Goal: Find specific page/section: Find specific page/section

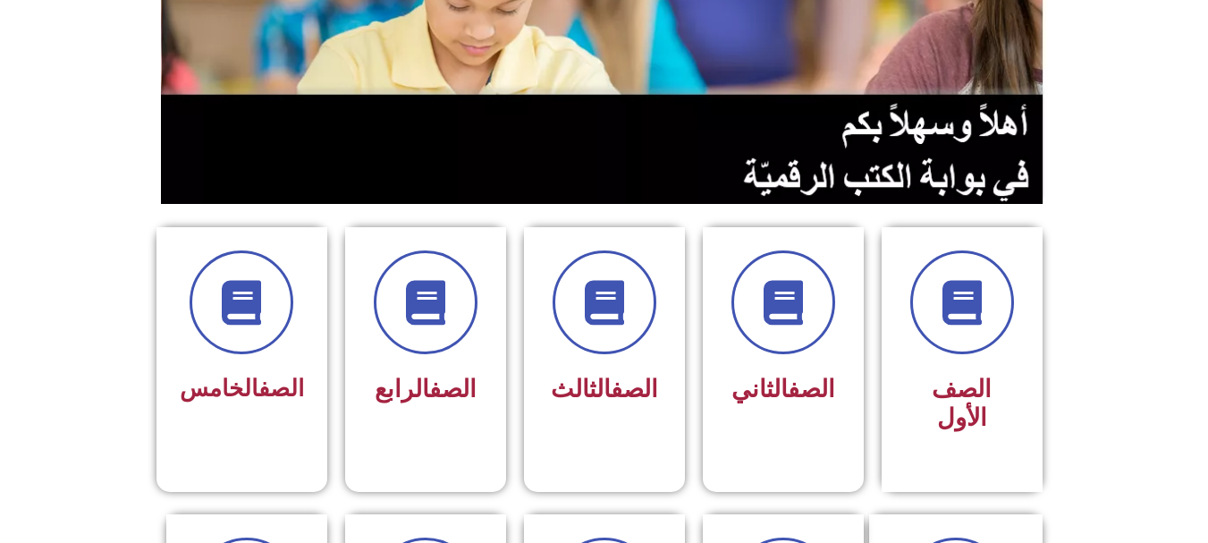
scroll to position [283, 0]
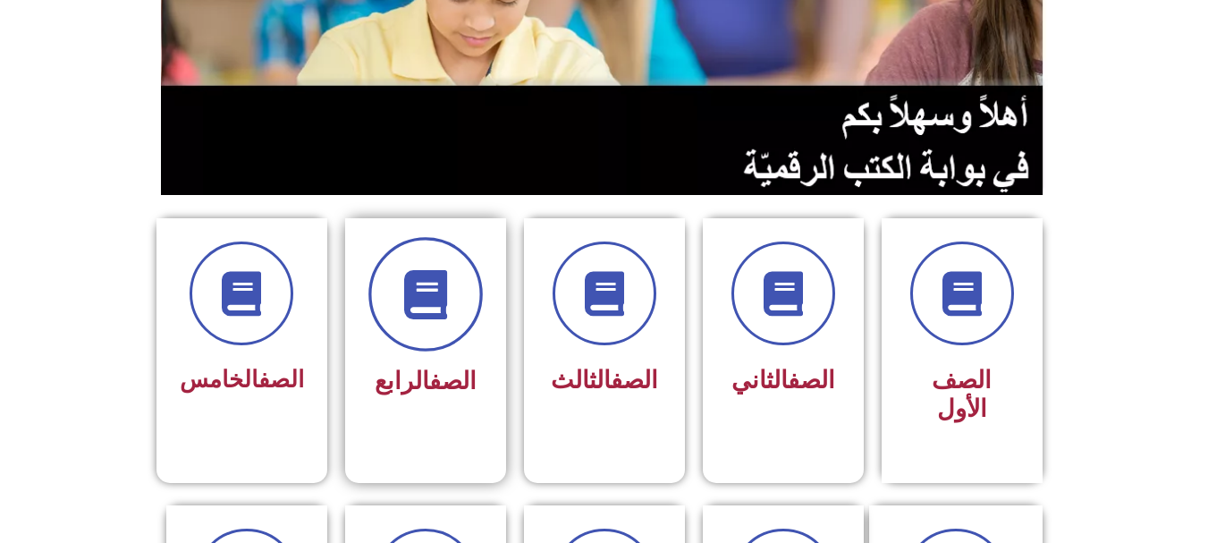
click at [449, 283] on icon at bounding box center [425, 294] width 49 height 49
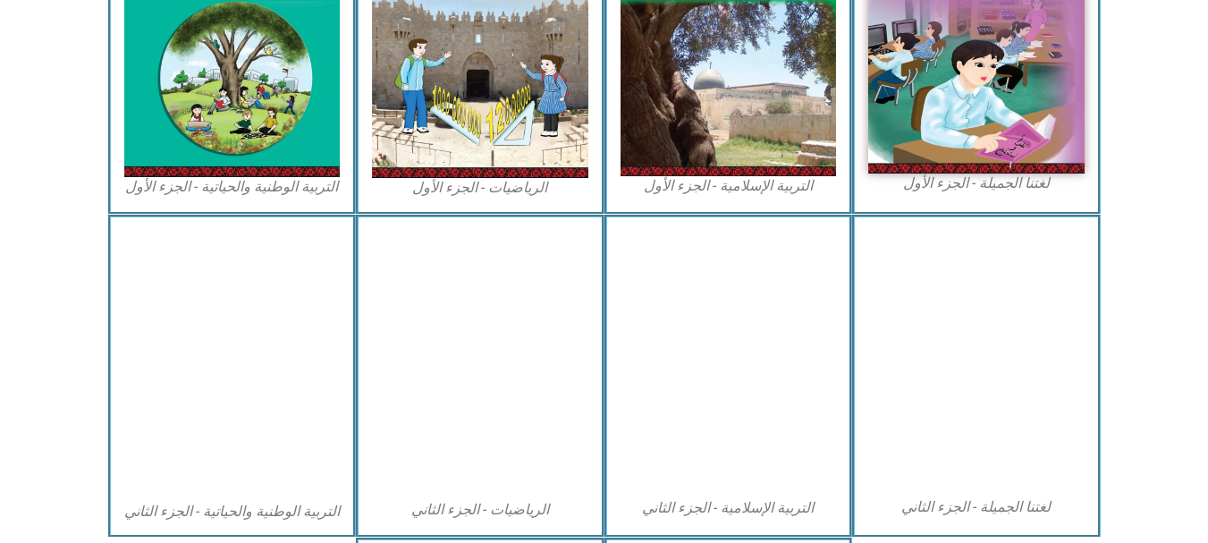
scroll to position [665, 0]
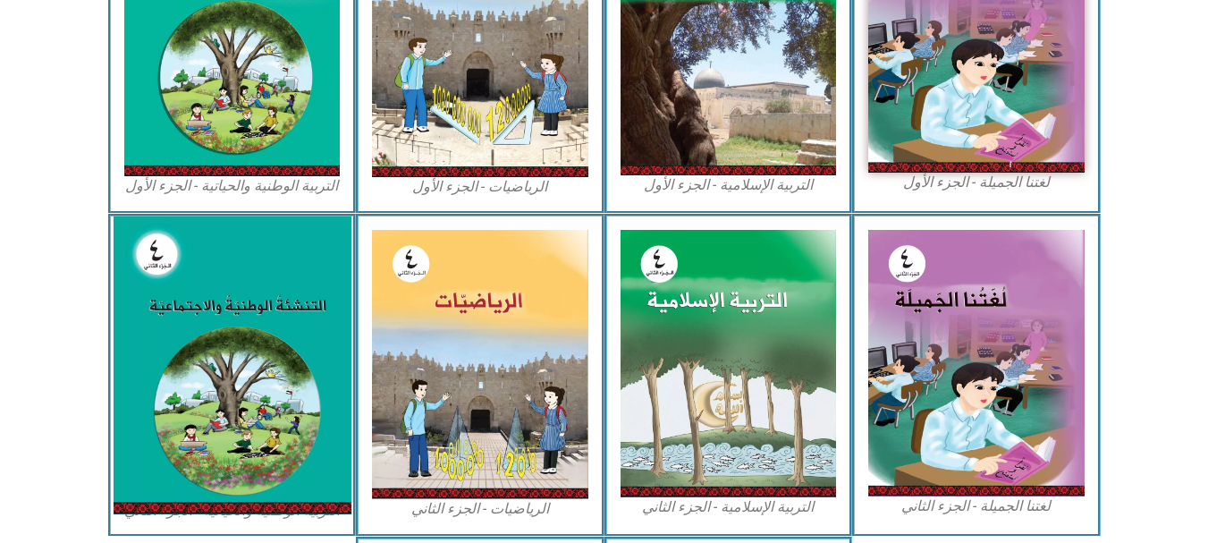
click at [258, 355] on img at bounding box center [232, 365] width 238 height 298
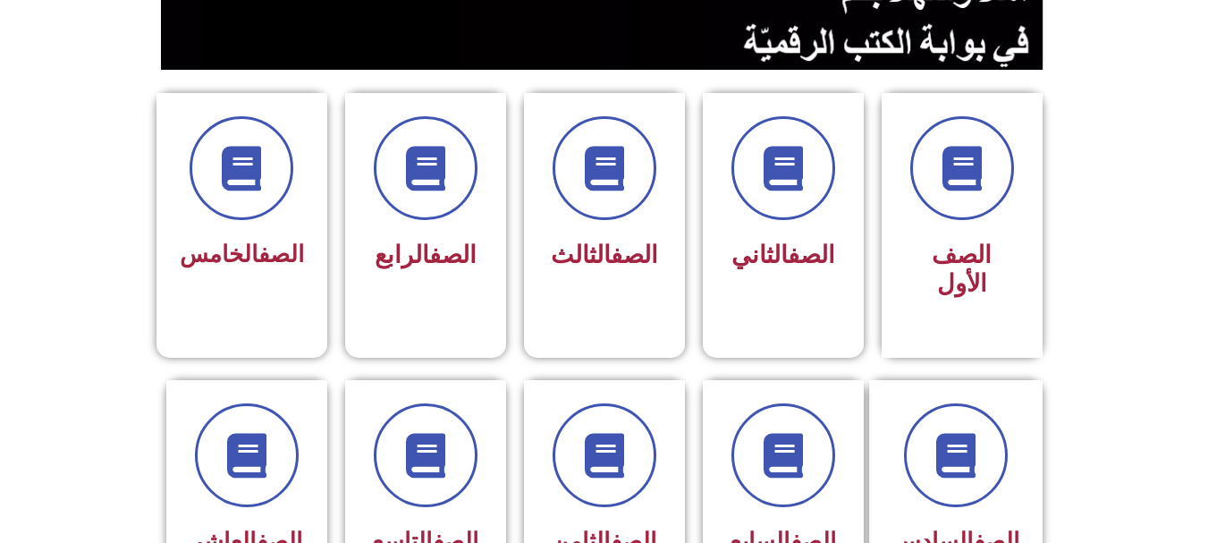
scroll to position [409, 0]
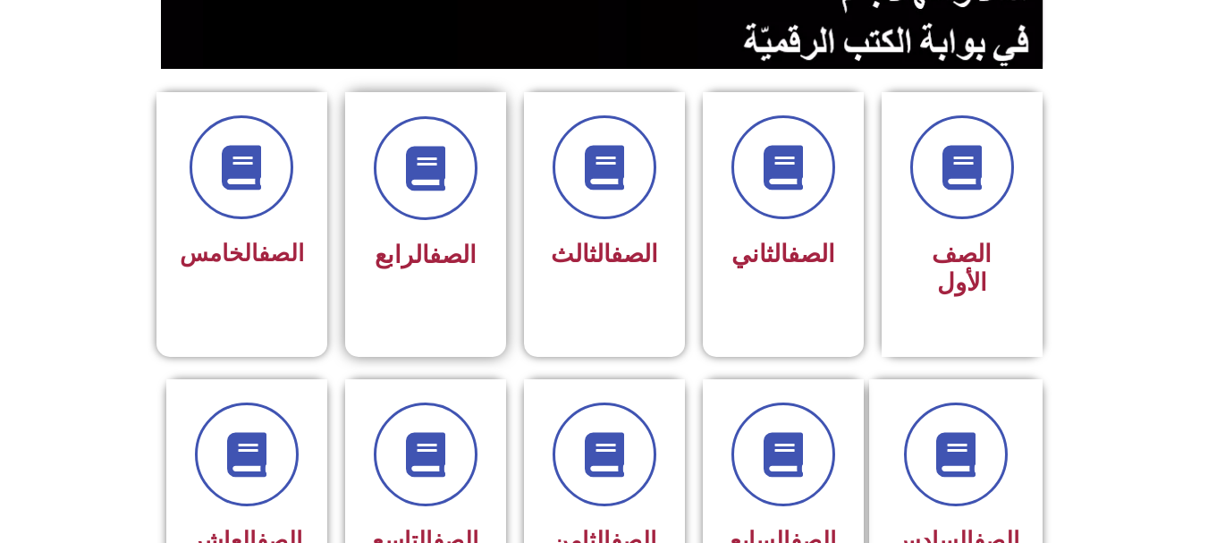
click at [401, 266] on span "الصف الرابع" at bounding box center [426, 254] width 102 height 29
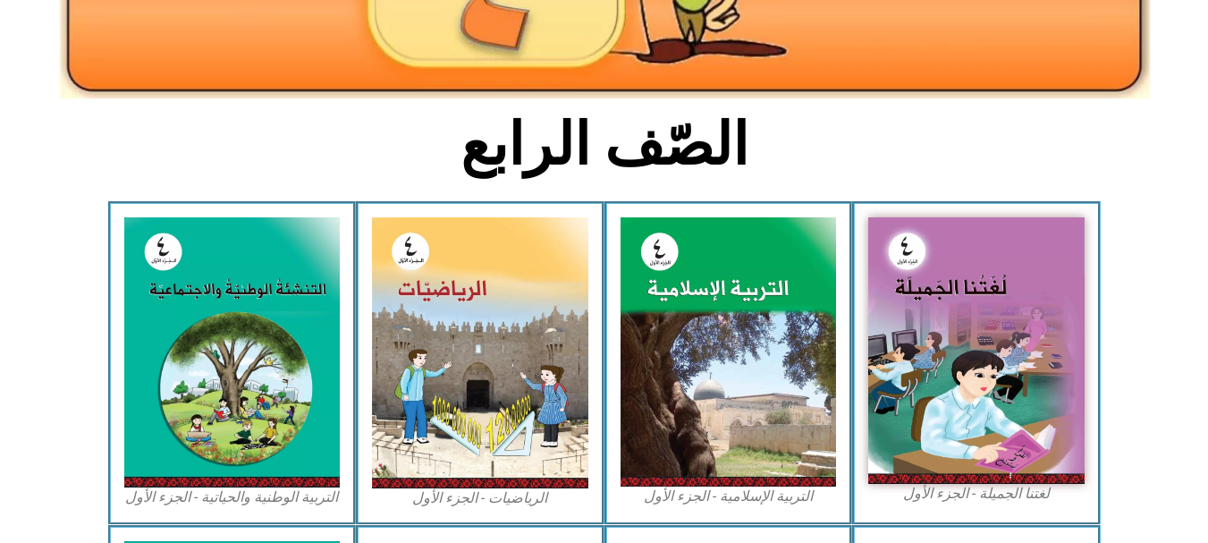
scroll to position [358, 0]
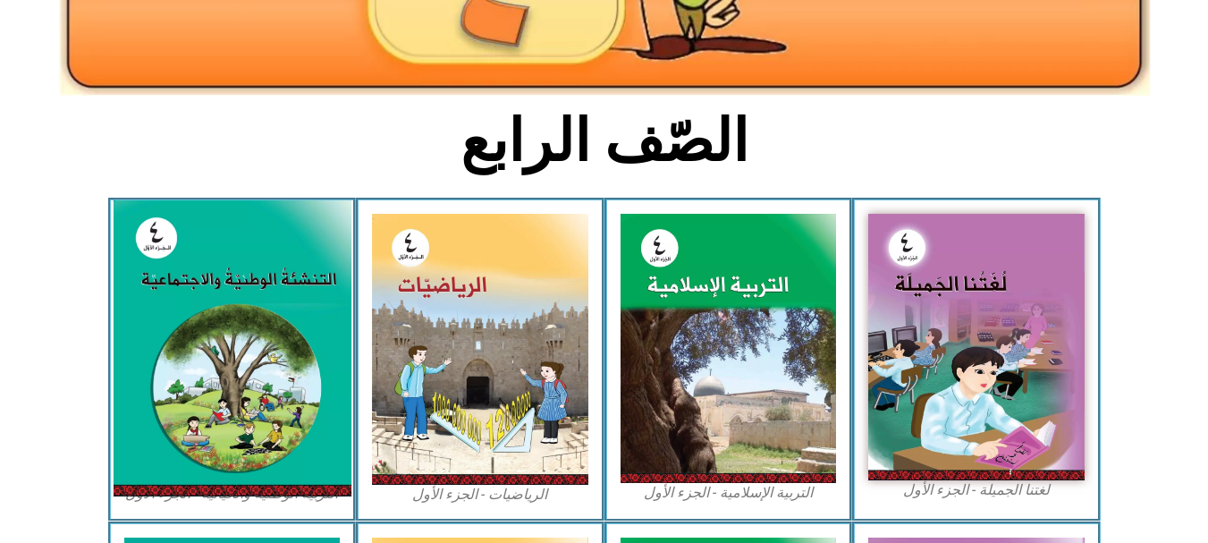
click at [292, 407] on img at bounding box center [232, 348] width 238 height 296
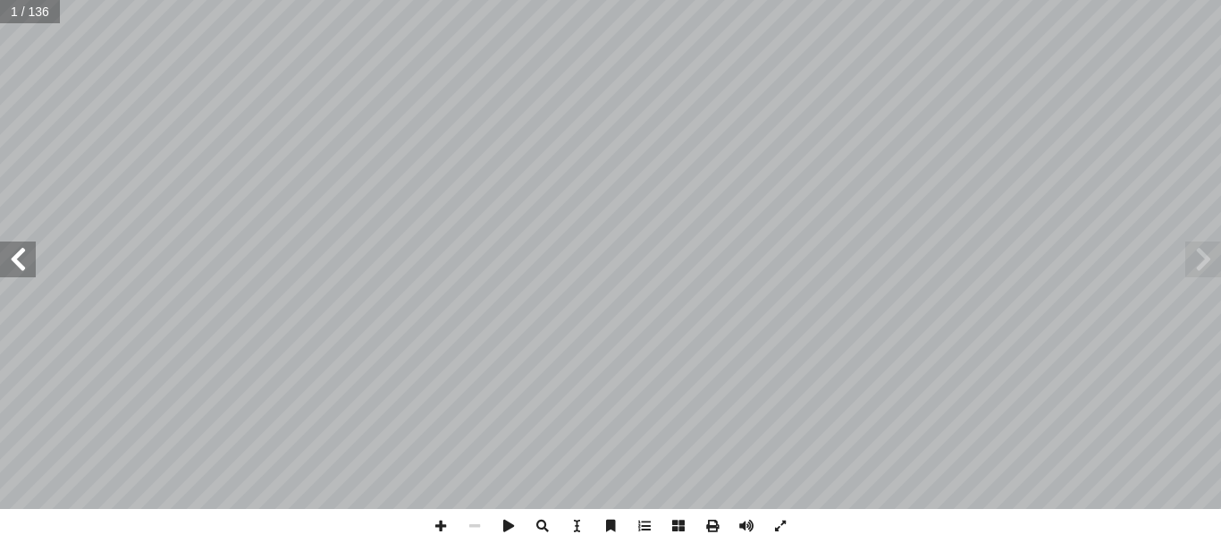
click at [22, 266] on span at bounding box center [18, 259] width 36 height 36
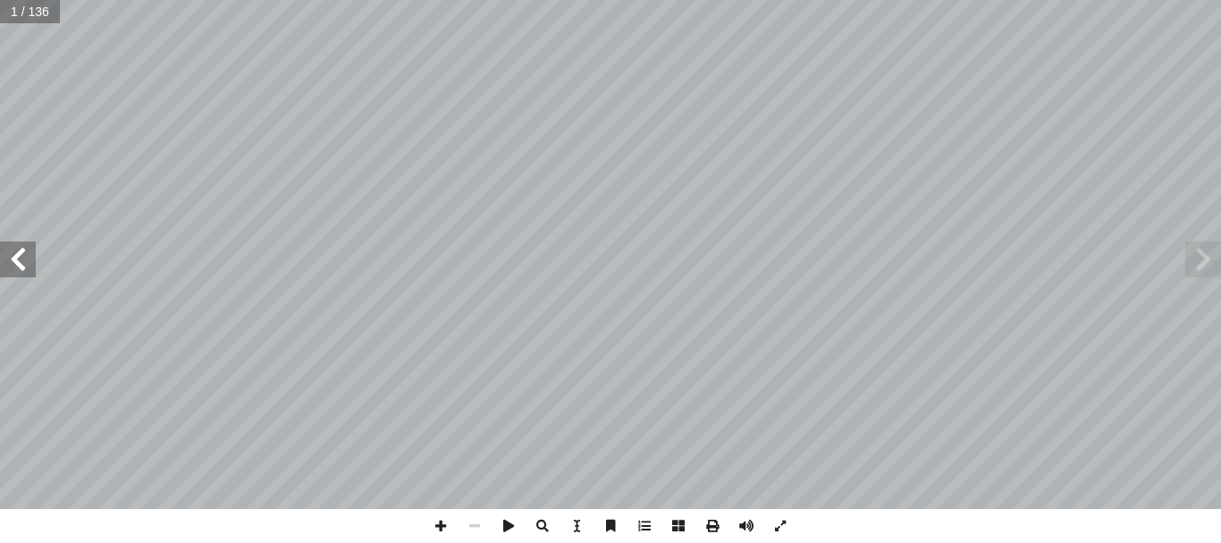
click at [22, 266] on span at bounding box center [18, 259] width 36 height 36
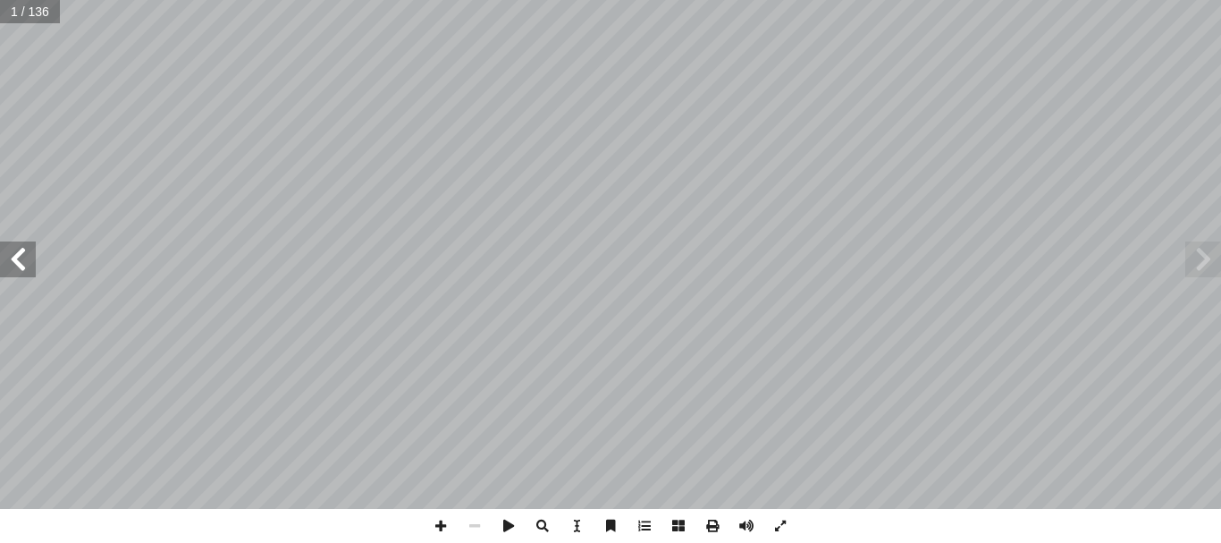
click at [22, 266] on span at bounding box center [18, 259] width 36 height 36
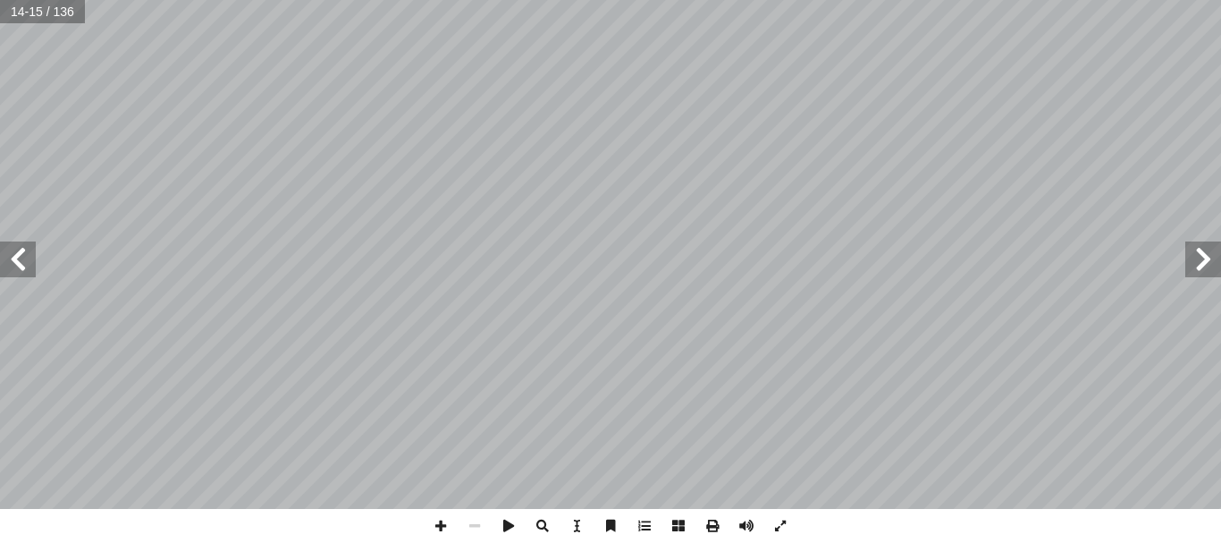
click at [22, 266] on span at bounding box center [18, 259] width 36 height 36
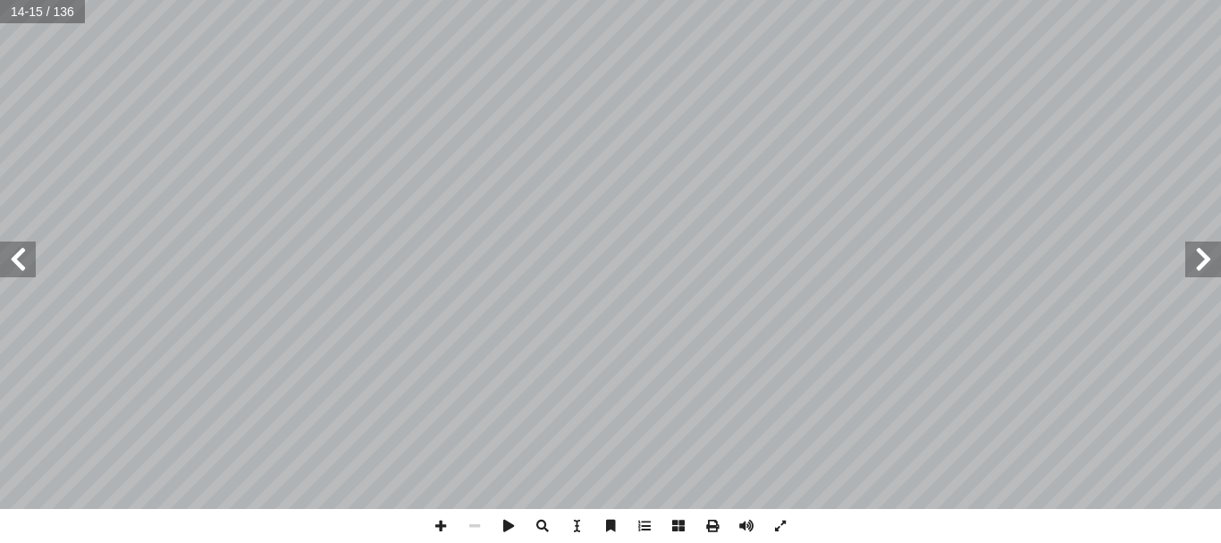
click at [22, 266] on span at bounding box center [18, 259] width 36 height 36
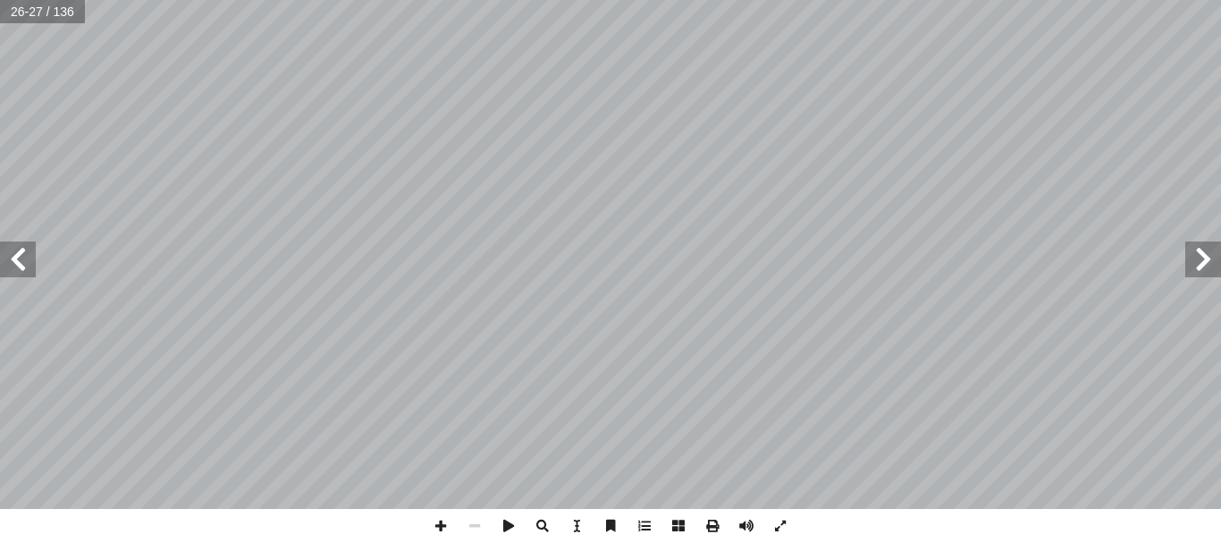
click at [22, 266] on span at bounding box center [18, 259] width 36 height 36
click at [538, 521] on span at bounding box center [543, 526] width 34 height 34
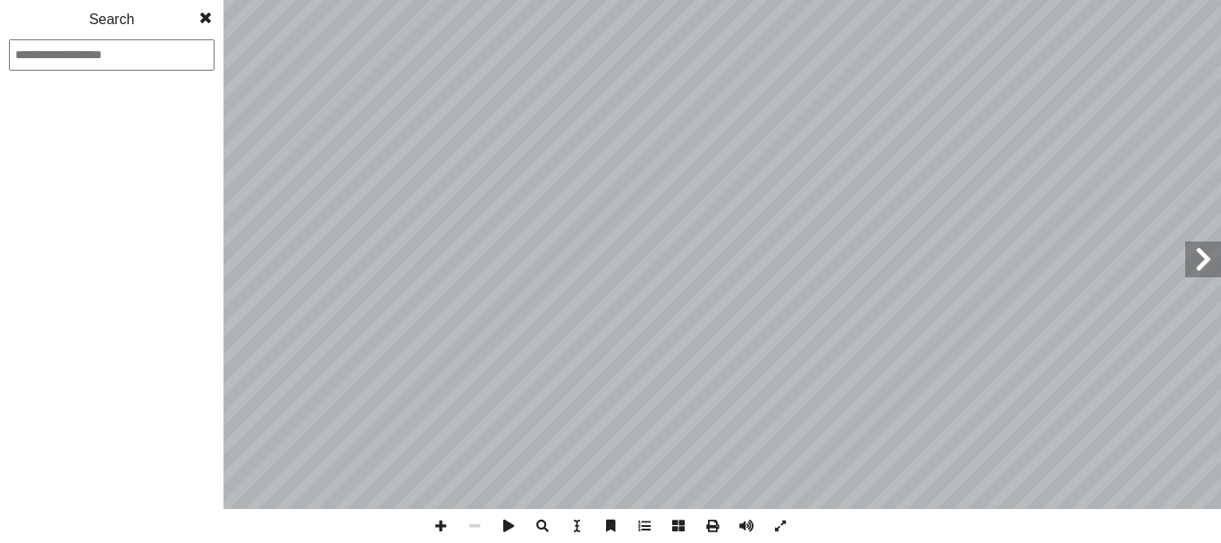
click at [536, 515] on span at bounding box center [543, 526] width 34 height 34
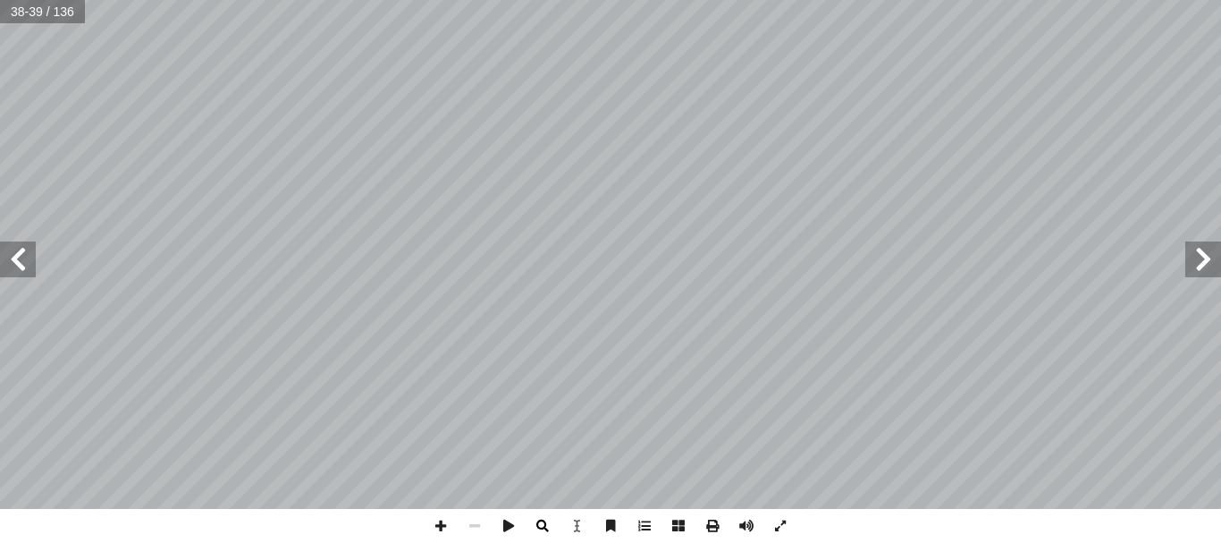
click at [544, 517] on span at bounding box center [543, 526] width 34 height 34
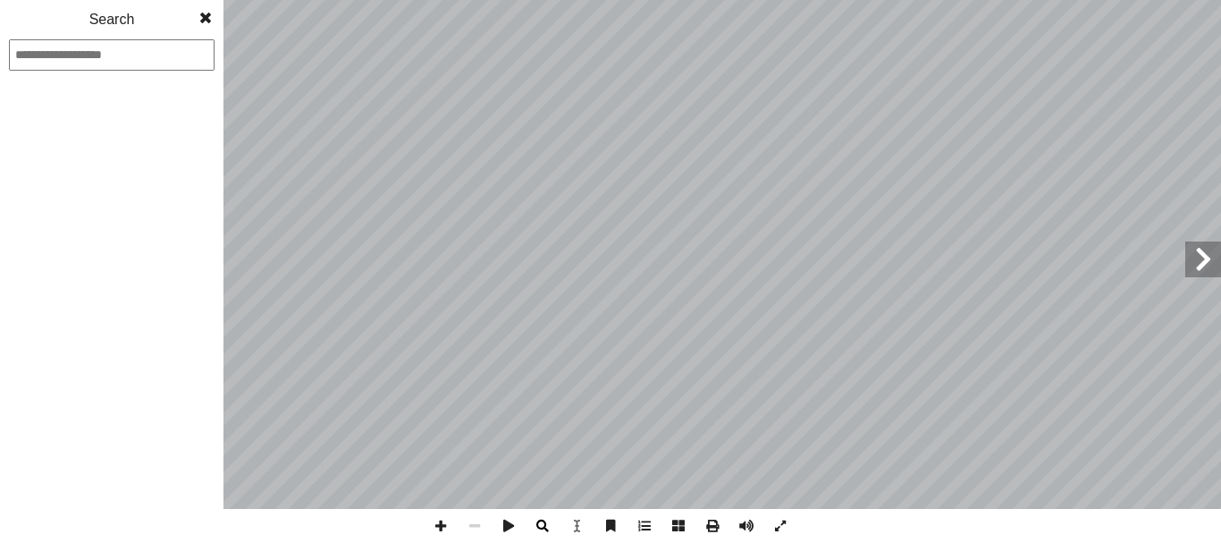
click at [540, 521] on span at bounding box center [543, 526] width 34 height 34
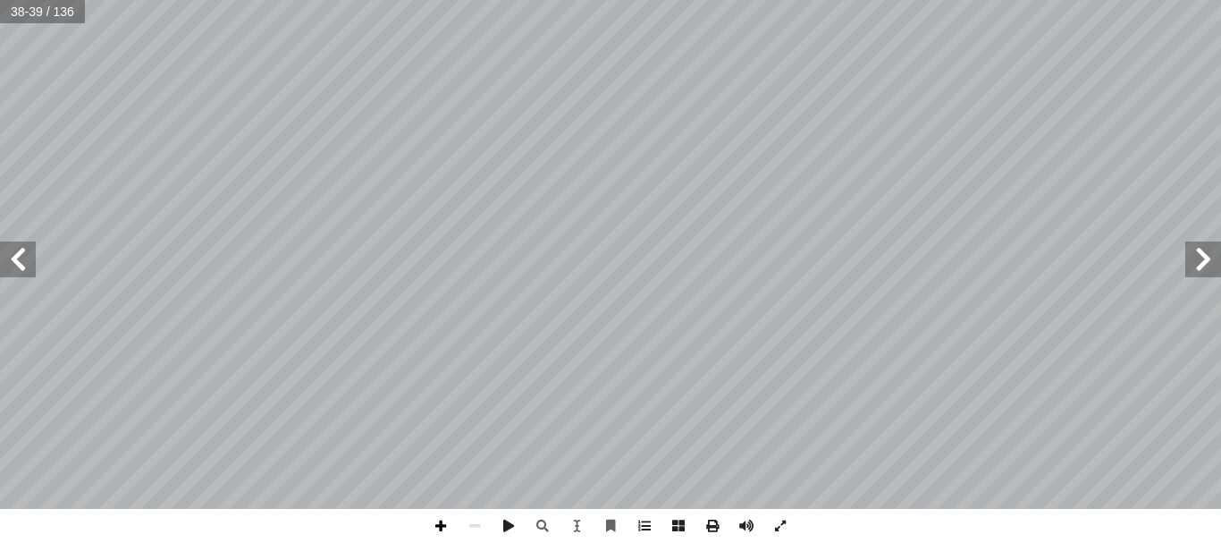
click at [434, 527] on span at bounding box center [441, 526] width 34 height 34
click at [443, 526] on span at bounding box center [441, 526] width 34 height 34
click at [481, 524] on span at bounding box center [475, 526] width 34 height 34
